Goal: Information Seeking & Learning: Find specific page/section

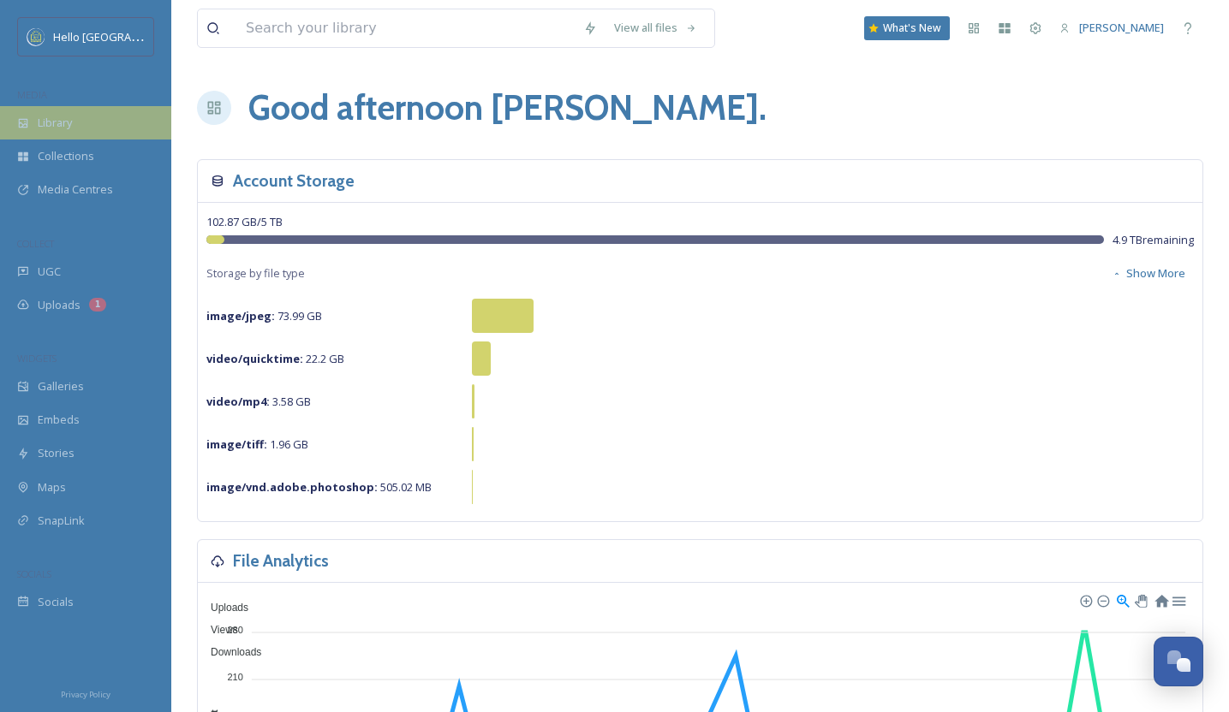
click at [45, 128] on span "Library" at bounding box center [55, 123] width 34 height 16
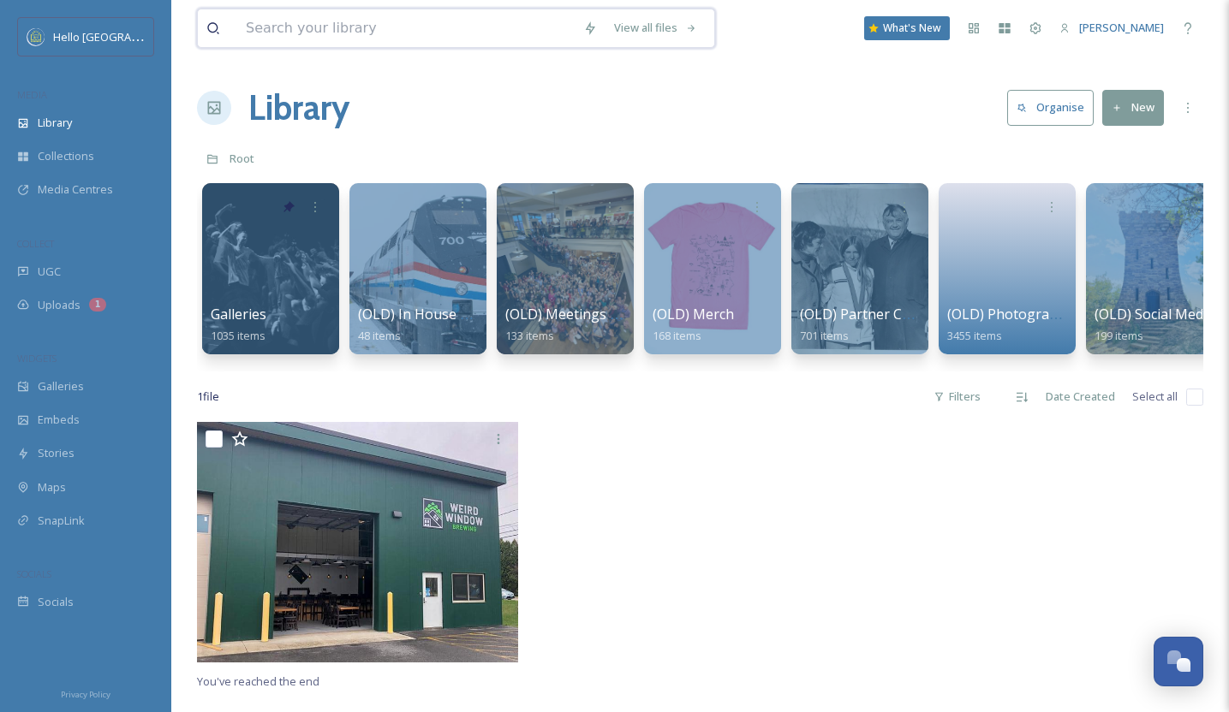
click at [432, 29] on input at bounding box center [405, 28] width 337 height 38
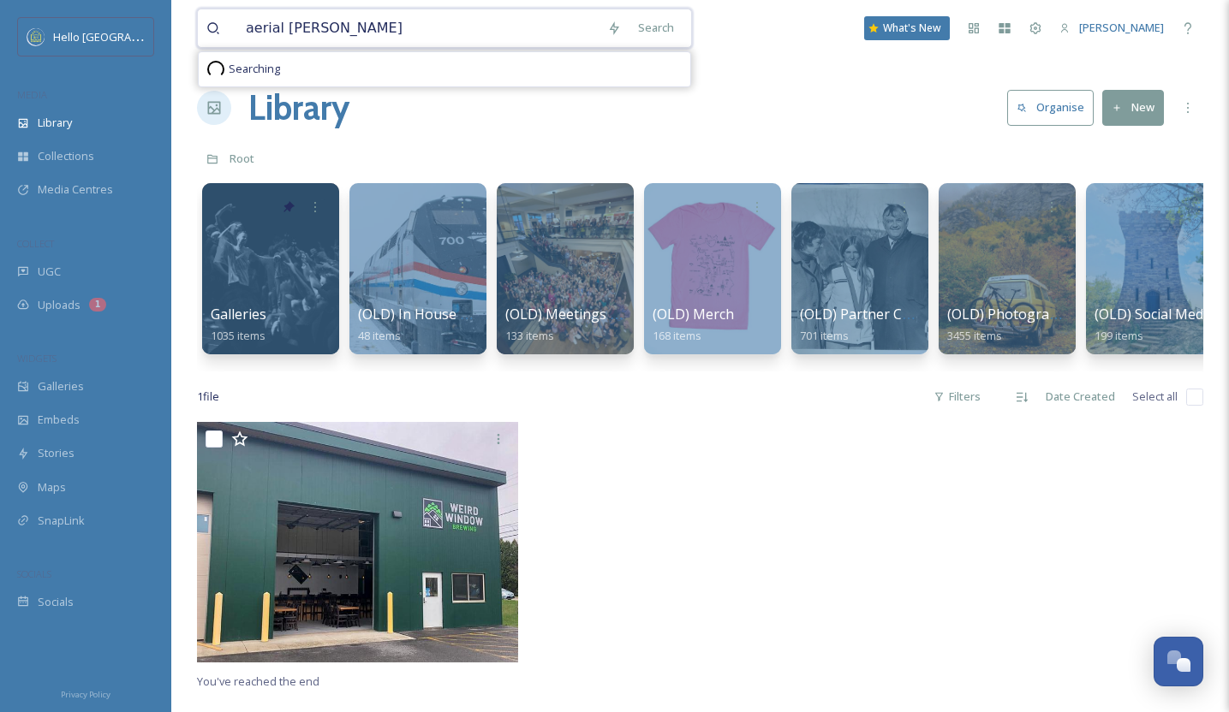
type input "aerial [PERSON_NAME]"
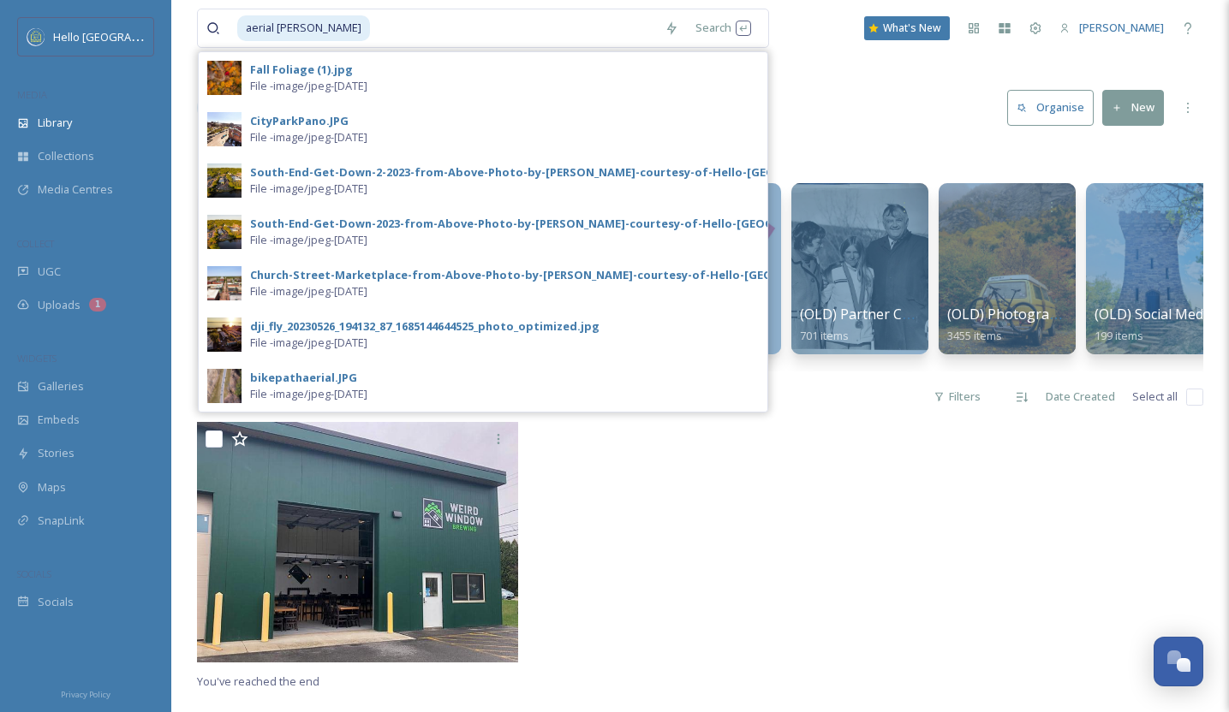
click at [856, 449] on div at bounding box center [700, 546] width 330 height 249
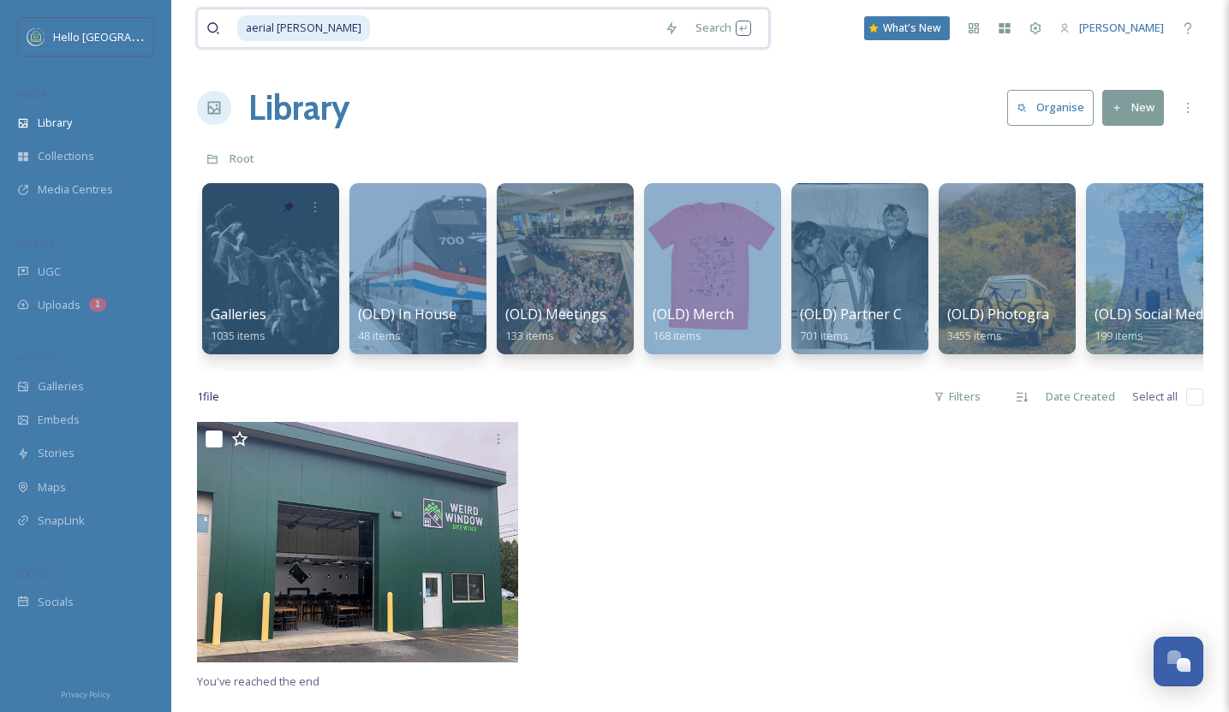
click at [372, 33] on input at bounding box center [514, 28] width 284 height 38
type input "a"
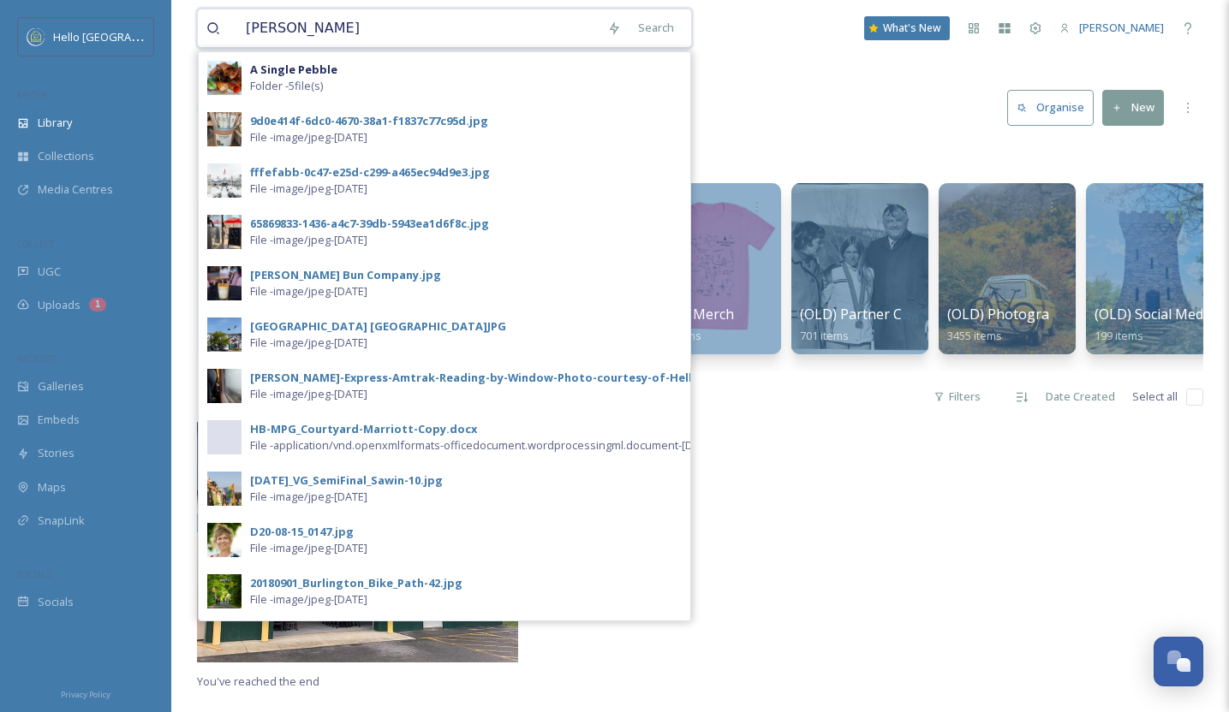
type input "[PERSON_NAME]"
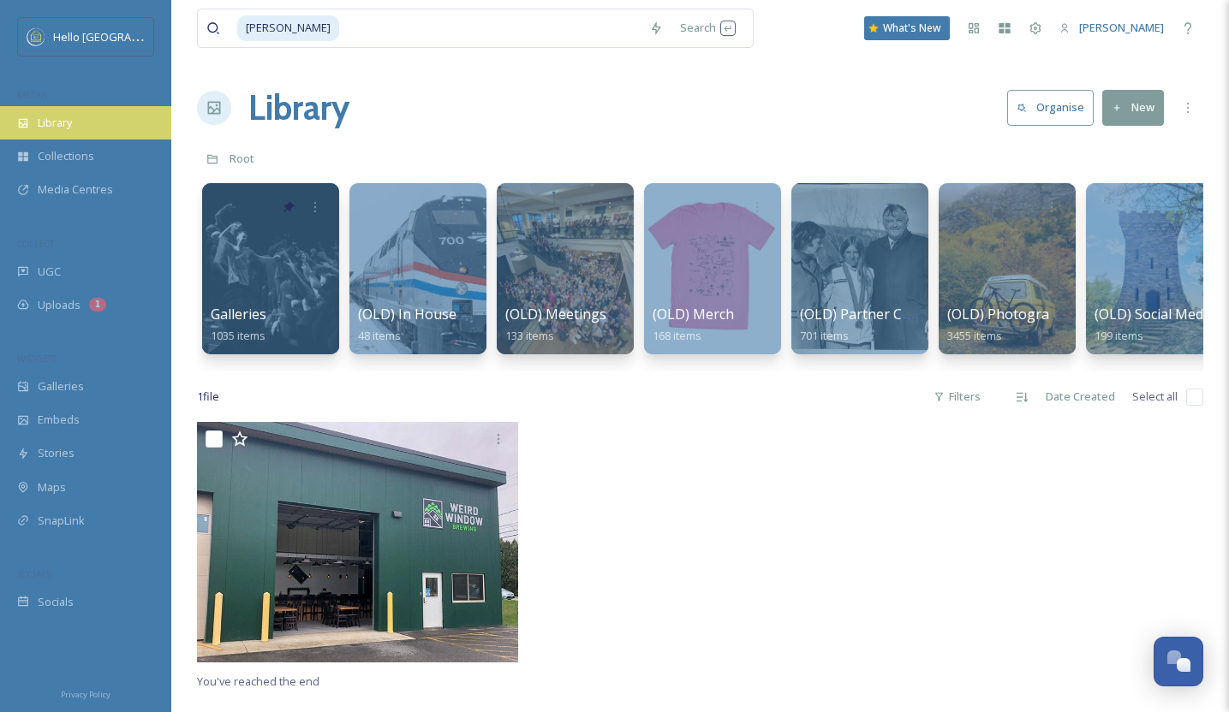
click at [63, 122] on span "Library" at bounding box center [55, 123] width 34 height 16
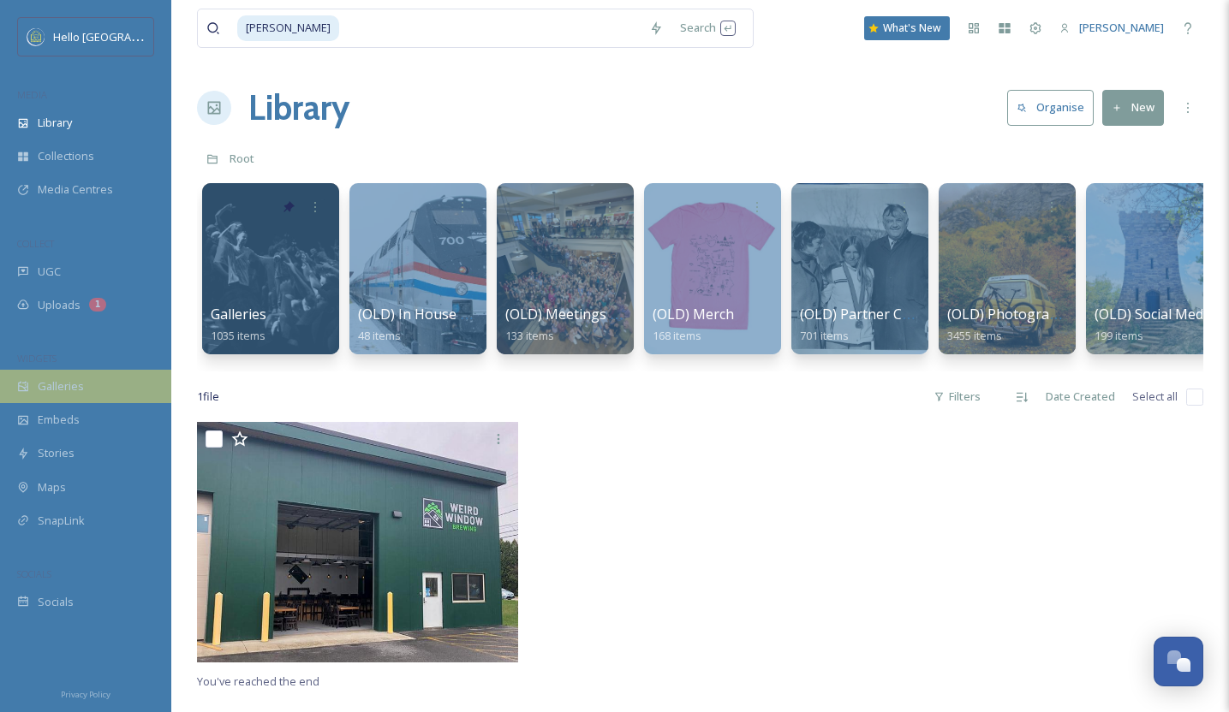
click at [72, 394] on div "Galleries" at bounding box center [85, 386] width 171 height 33
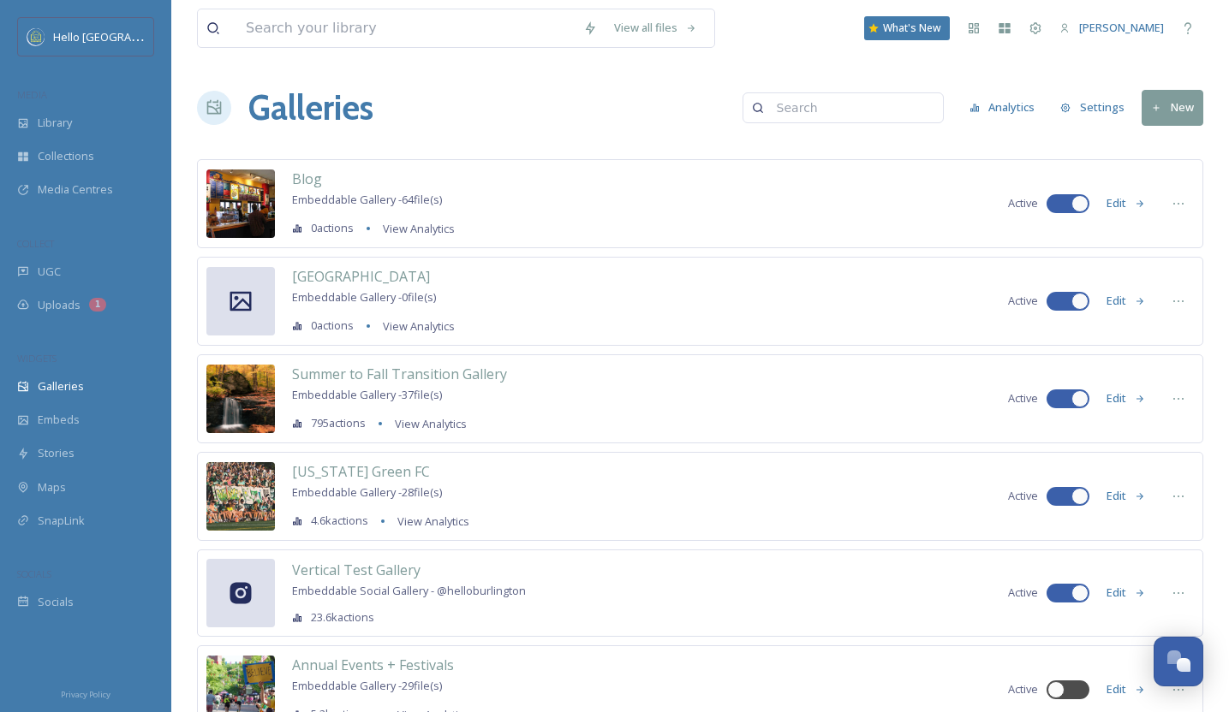
click at [847, 108] on input at bounding box center [851, 108] width 166 height 34
type input "aerial"
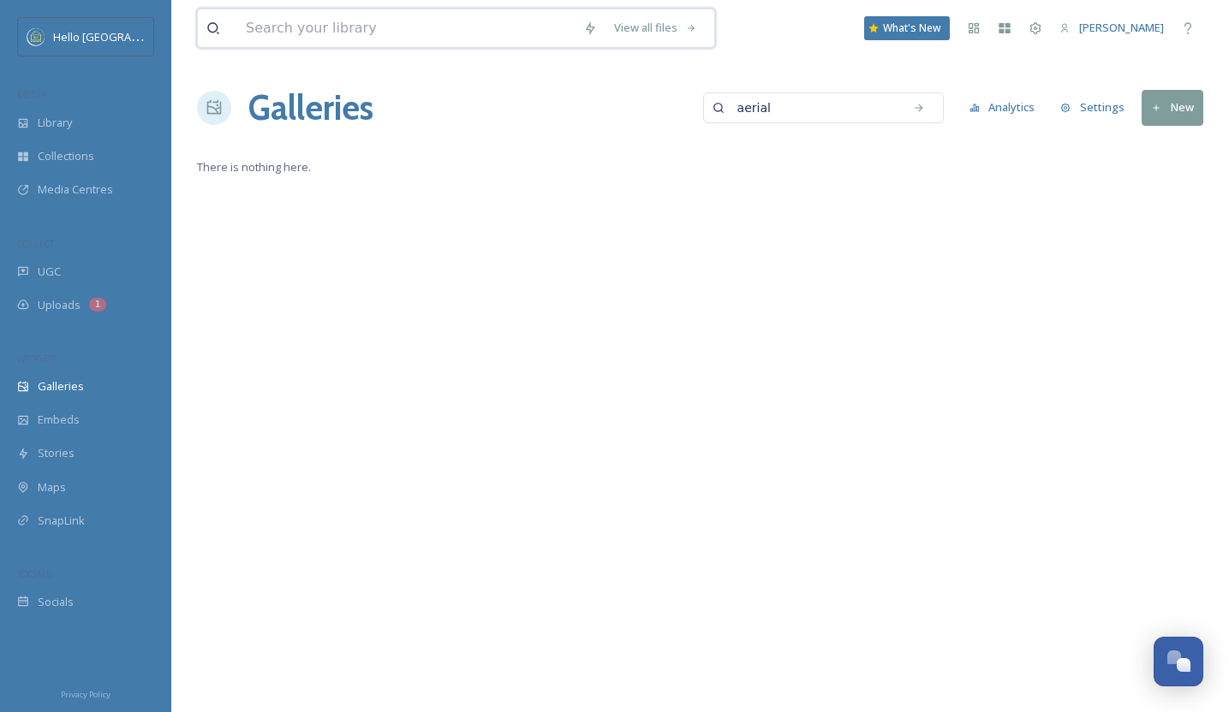
click at [497, 14] on input at bounding box center [405, 28] width 337 height 38
type input "aerial"
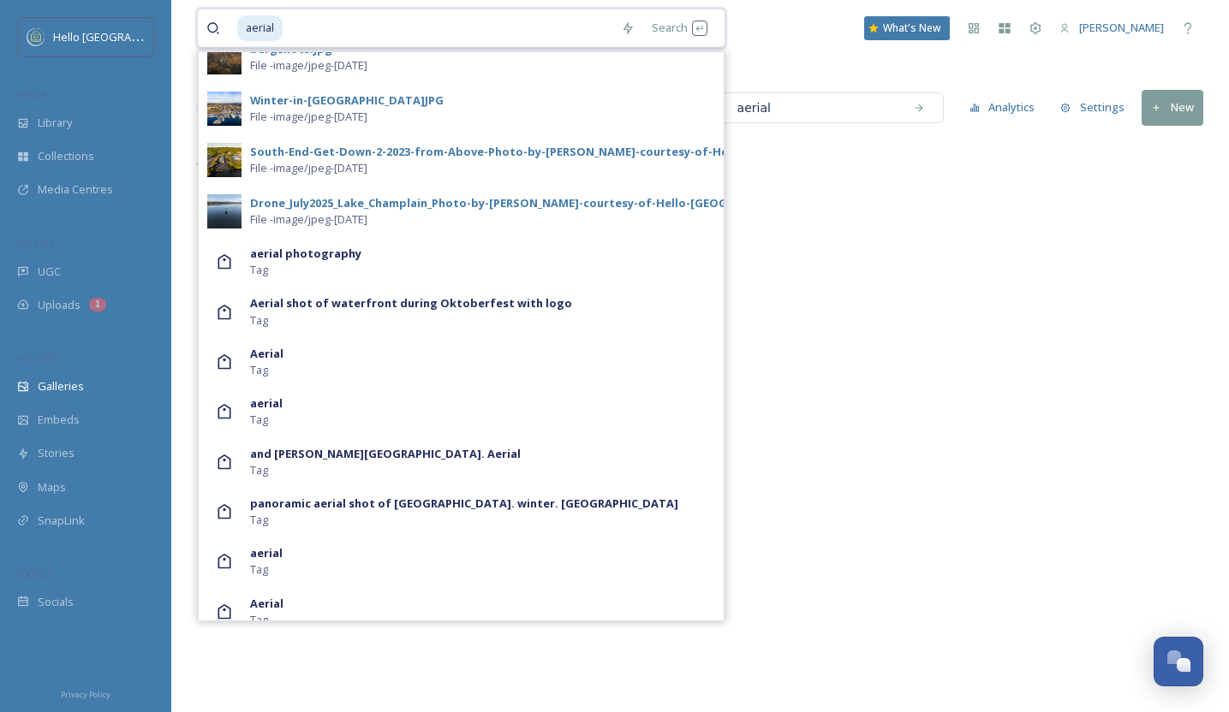
scroll to position [858, 0]
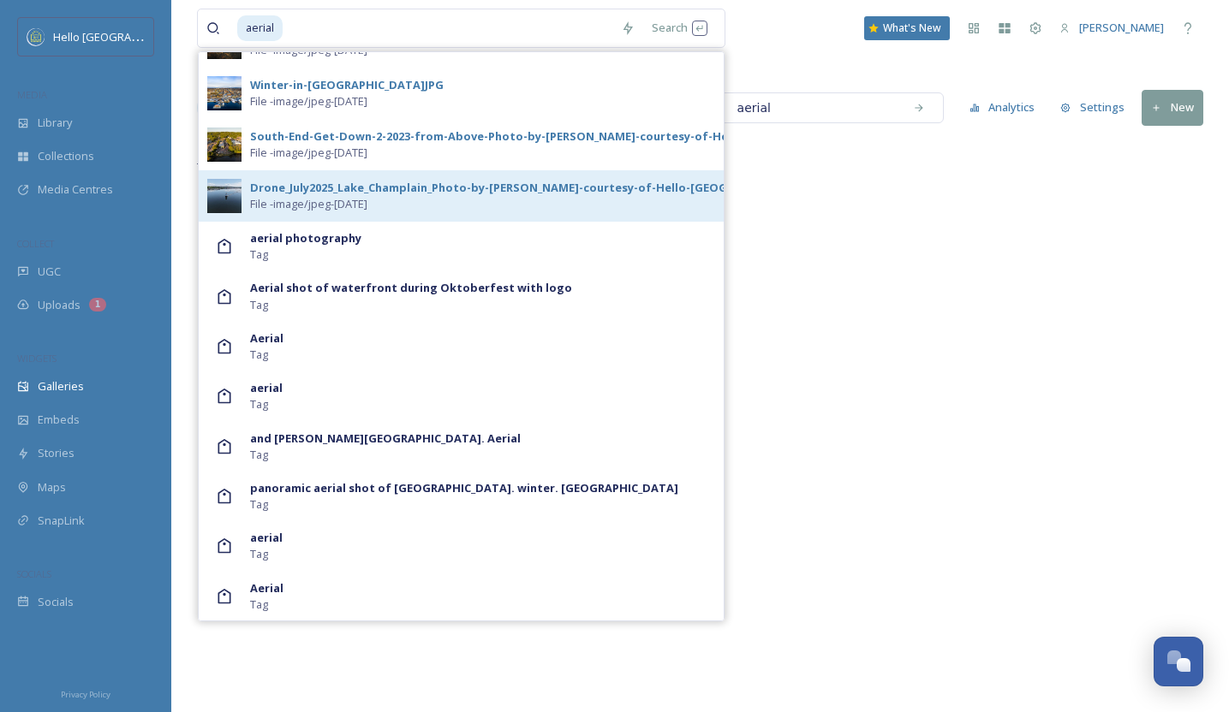
click at [439, 194] on div "Drone_July2025_Lake_Champlain_Photo-by-[PERSON_NAME]-courtesy-of-Hello-[GEOGRAP…" at bounding box center [548, 188] width 596 height 16
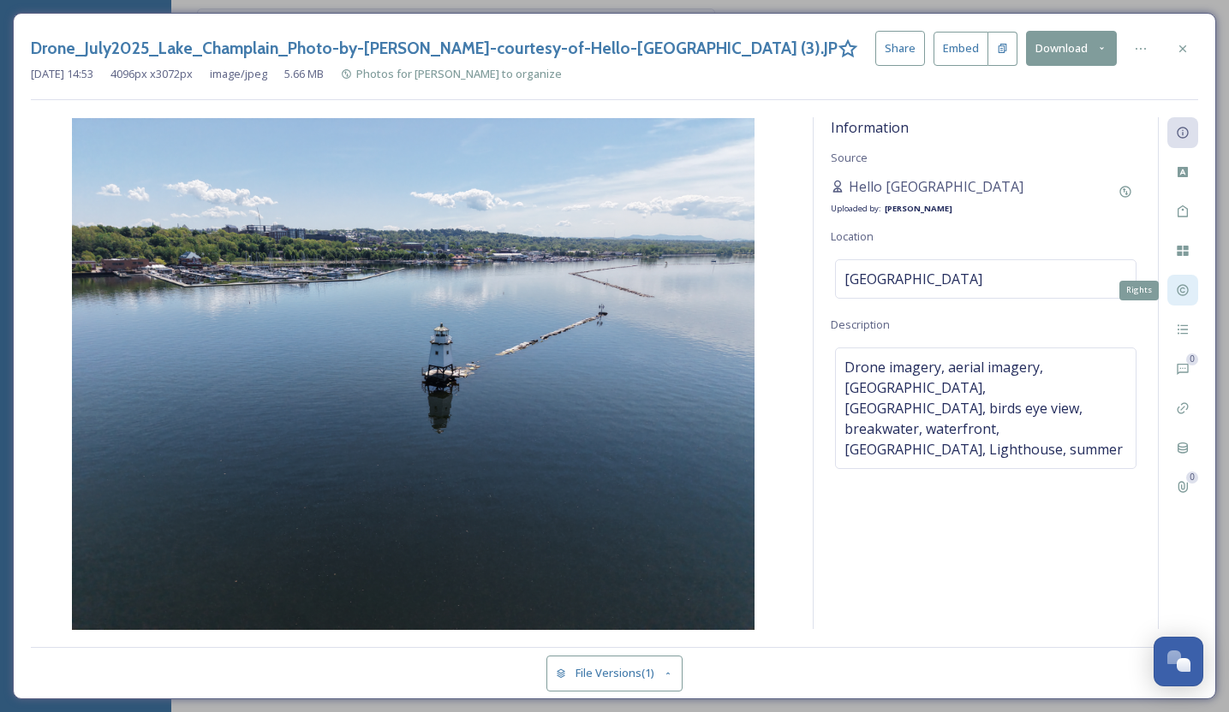
click at [1181, 287] on icon at bounding box center [1183, 290] width 14 height 14
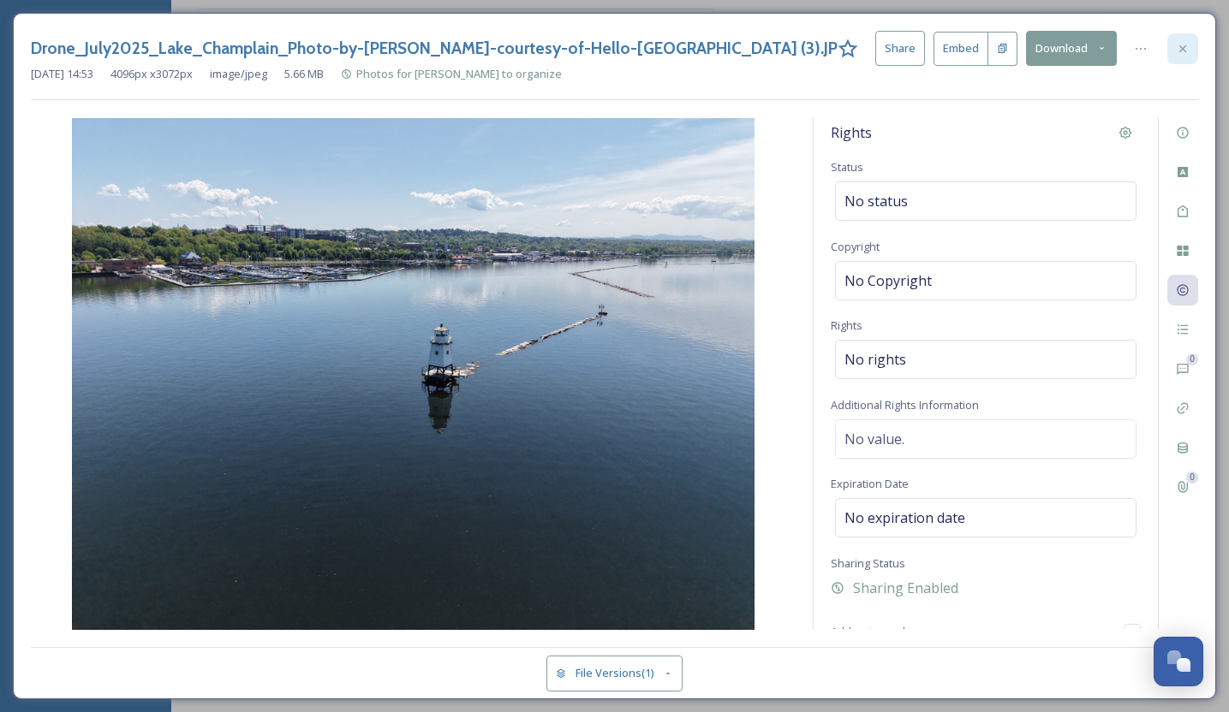
click at [1181, 45] on icon at bounding box center [1183, 49] width 14 height 14
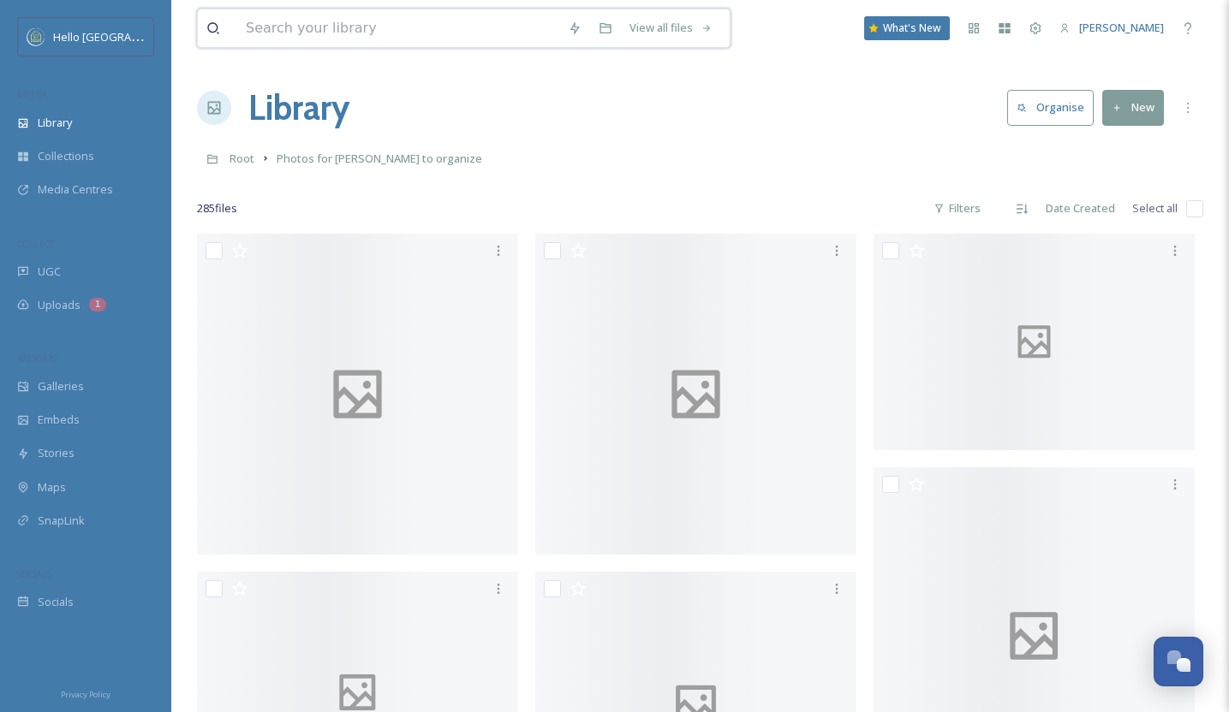
click at [311, 30] on input at bounding box center [398, 28] width 322 height 38
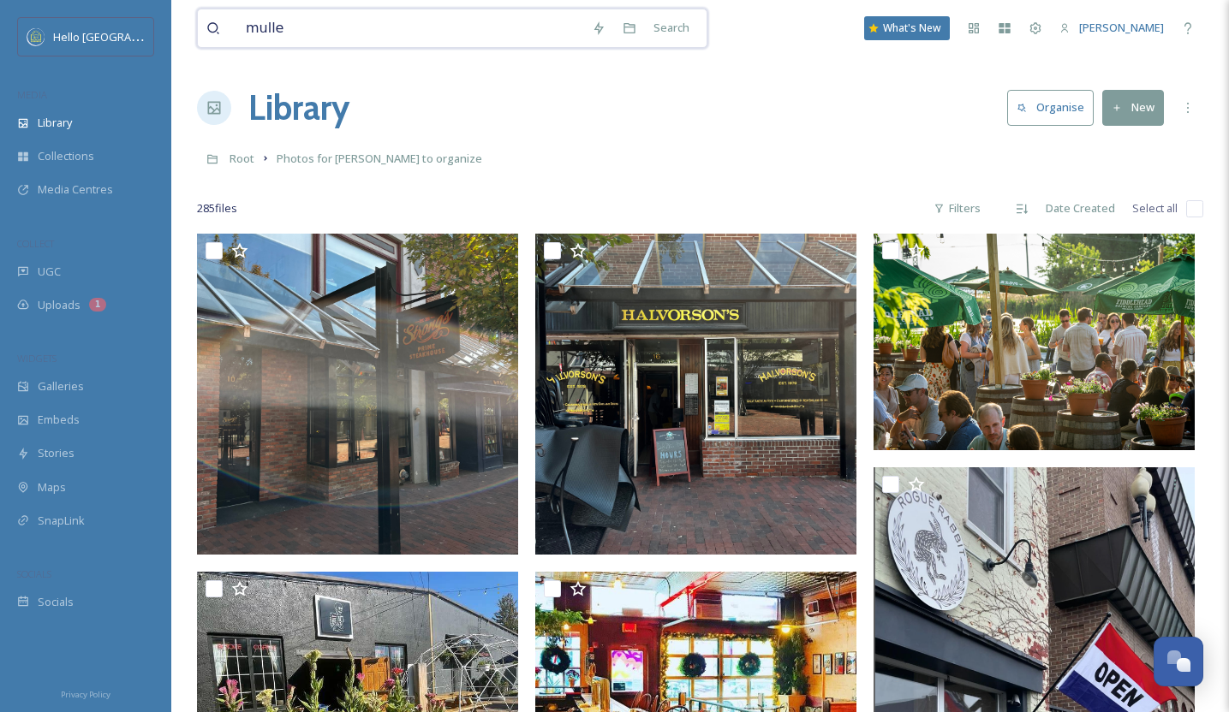
type input "[PERSON_NAME]"
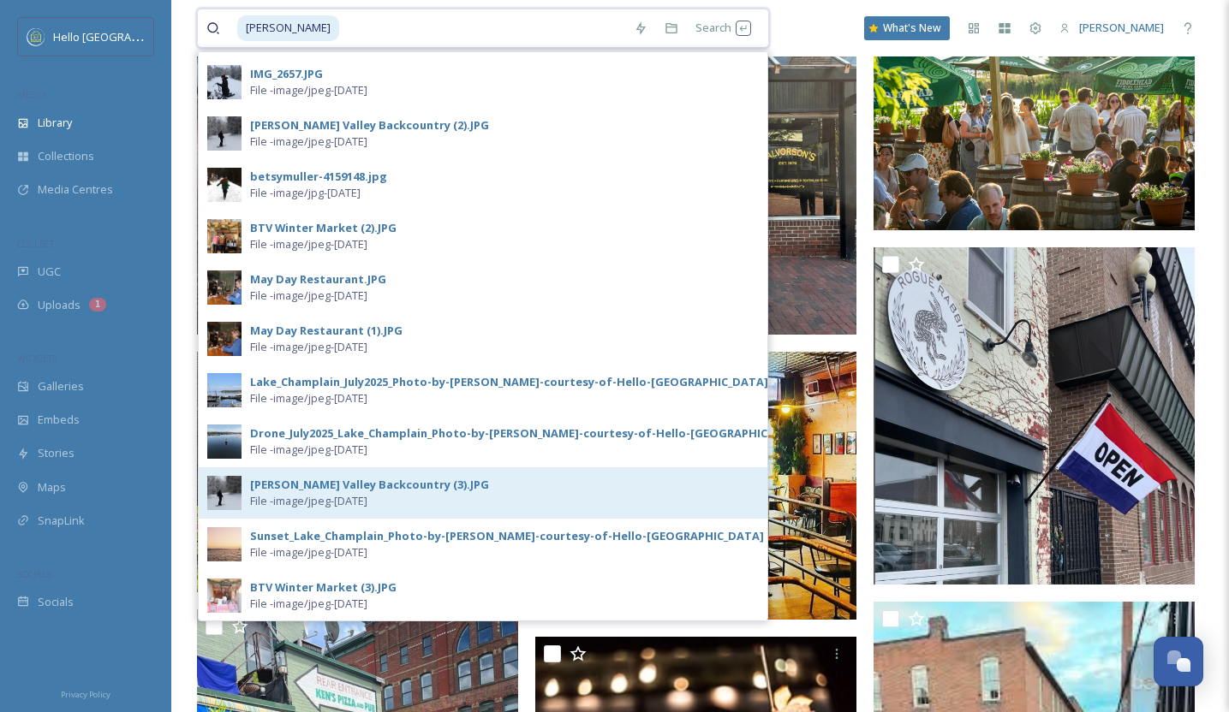
scroll to position [140, 0]
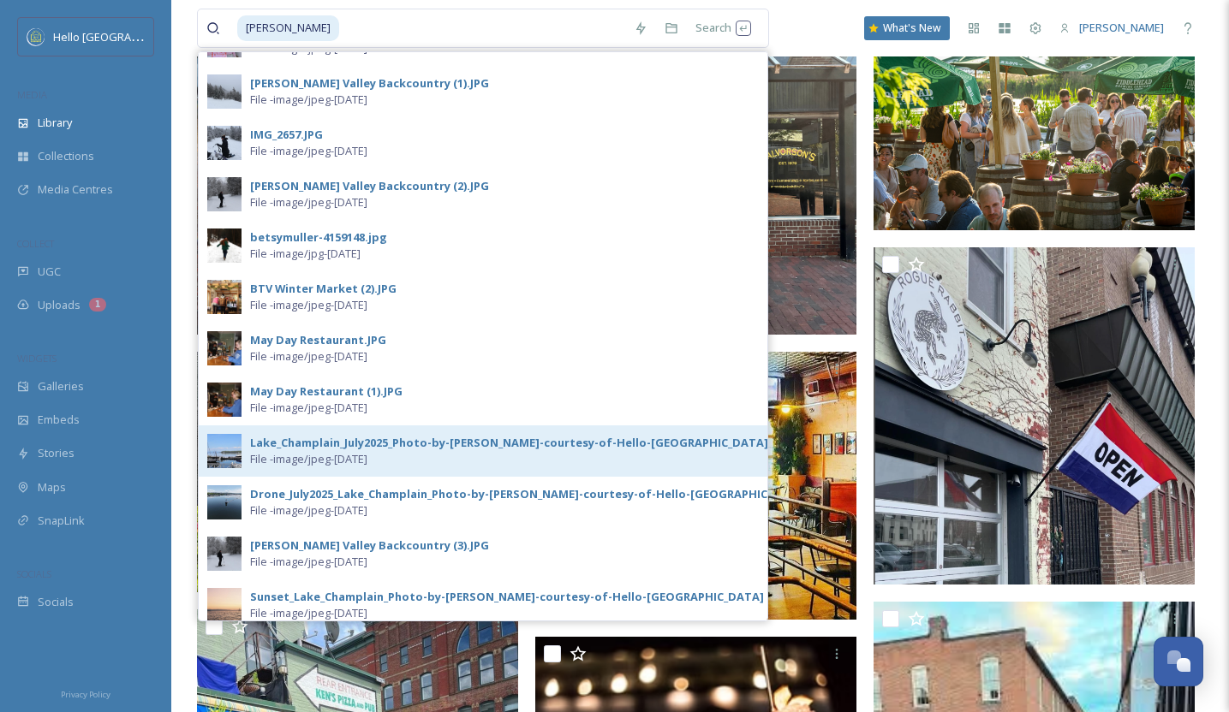
click at [253, 456] on span "File - image/jpeg - [DATE]" at bounding box center [308, 459] width 117 height 16
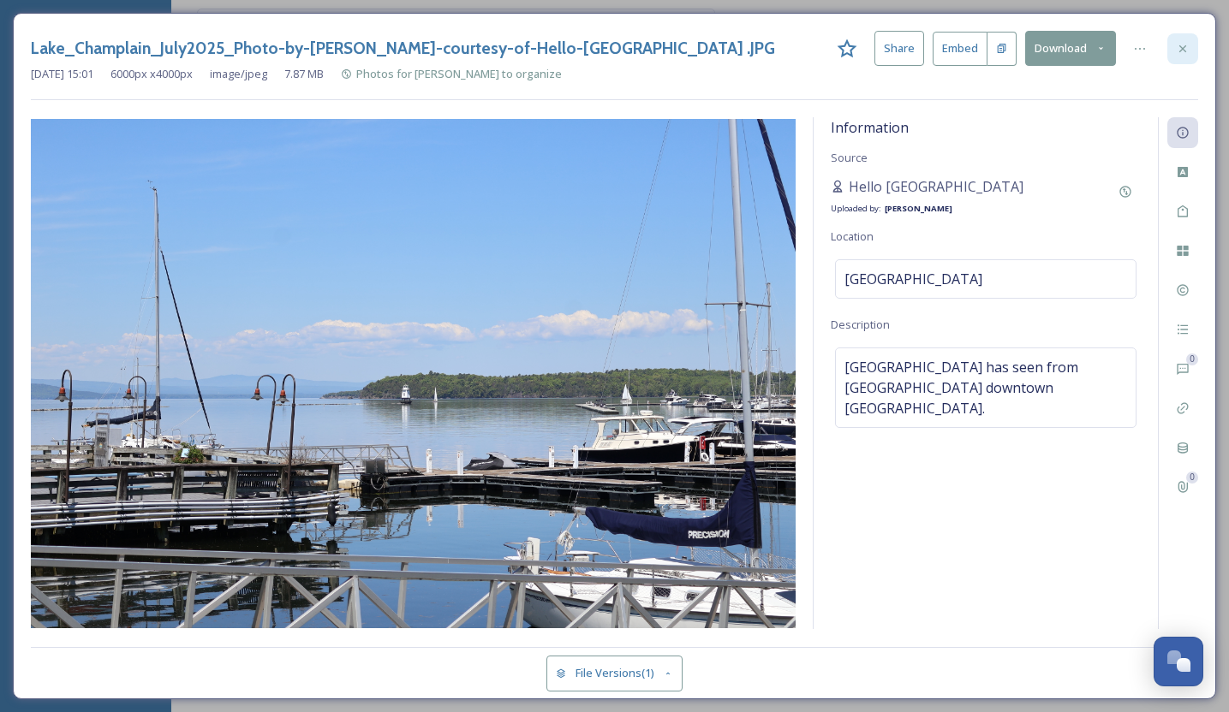
click at [1176, 55] on div at bounding box center [1182, 48] width 31 height 31
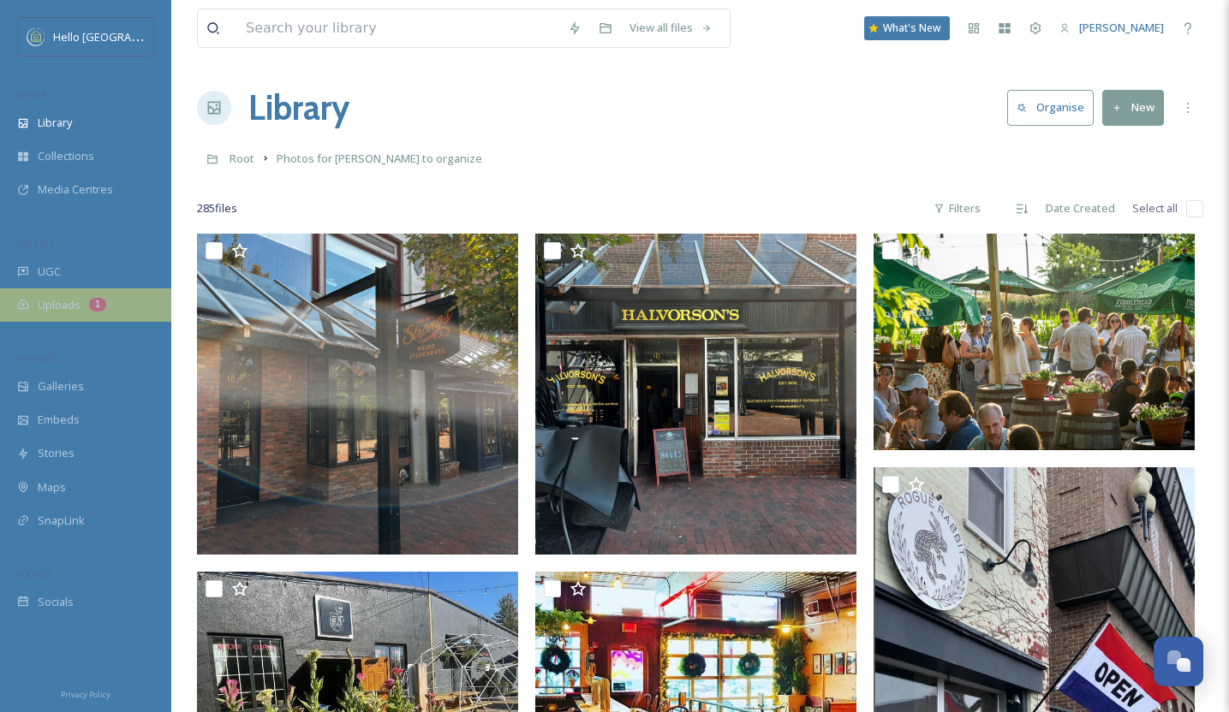
click at [54, 308] on span "Uploads" at bounding box center [59, 305] width 43 height 16
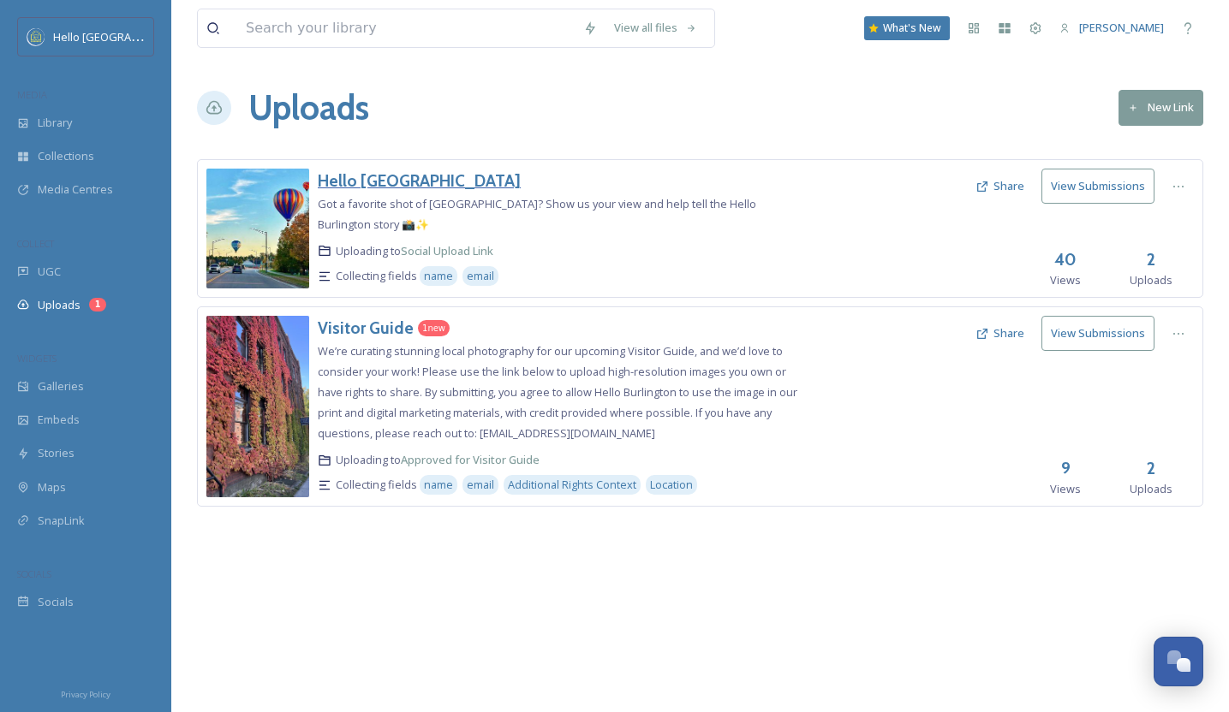
click at [366, 183] on h3 "Hello [GEOGRAPHIC_DATA]" at bounding box center [419, 180] width 203 height 21
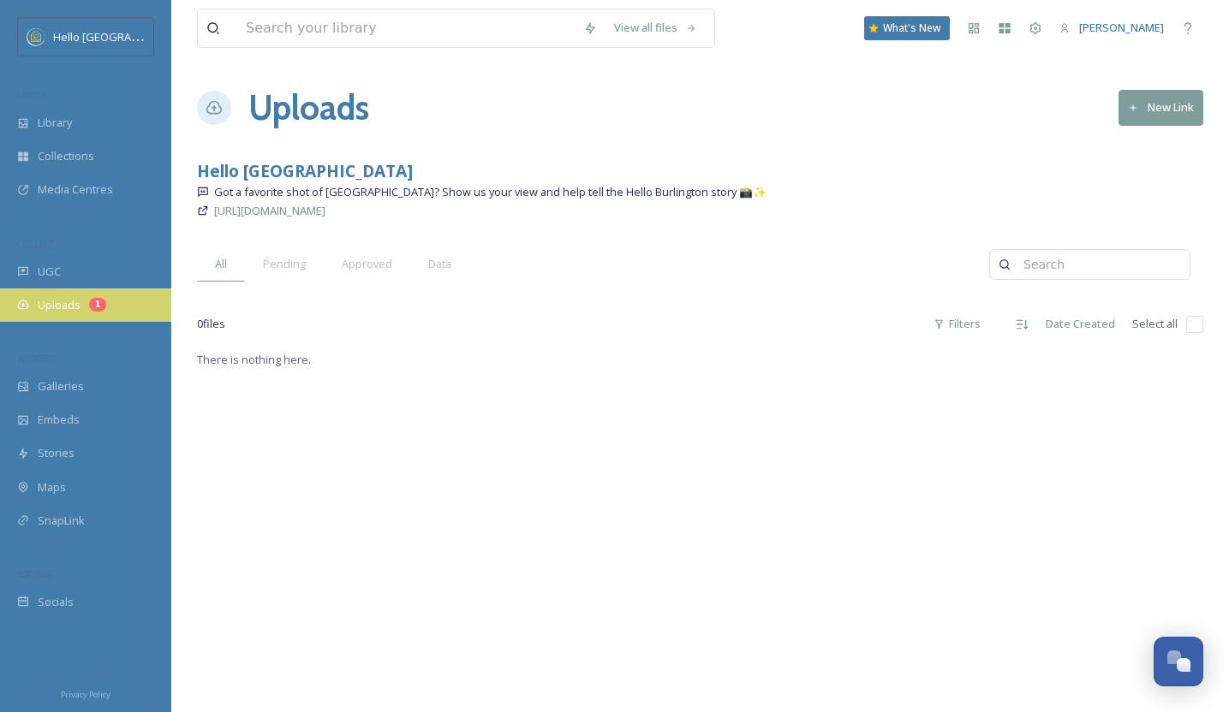
click at [61, 306] on span "Uploads" at bounding box center [59, 305] width 43 height 16
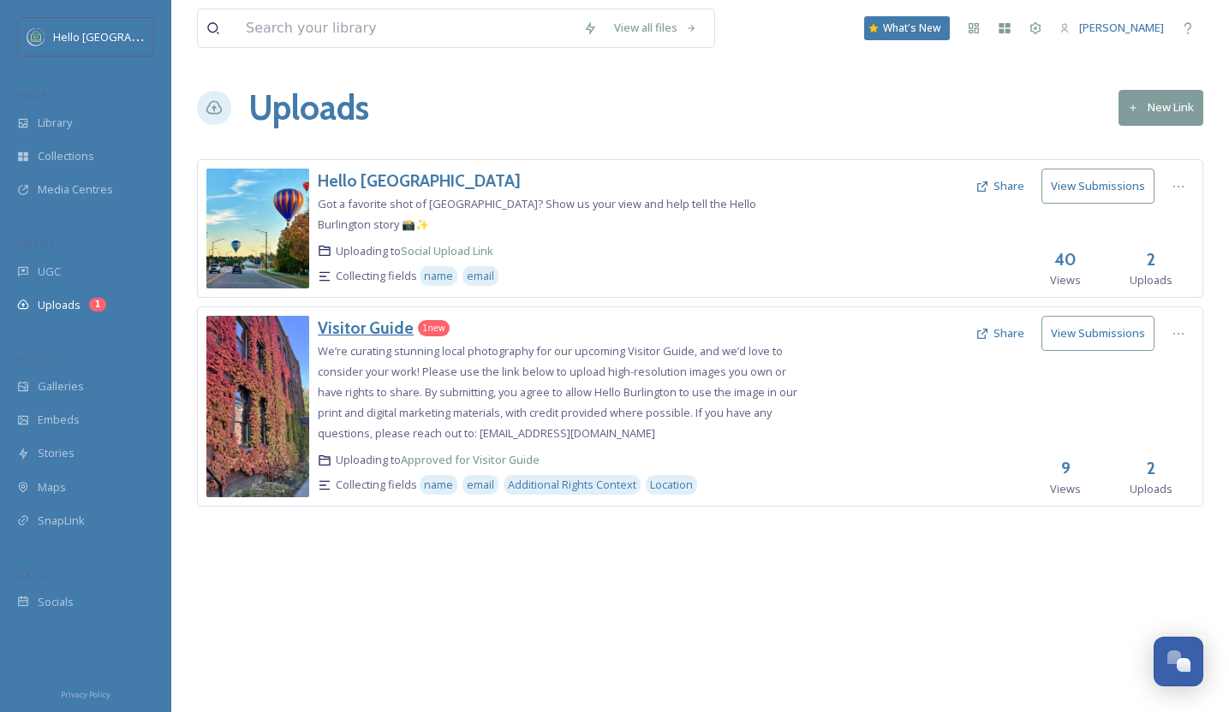
click at [366, 318] on h3 "Visitor Guide" at bounding box center [366, 328] width 96 height 21
